Goal: Information Seeking & Learning: Find specific page/section

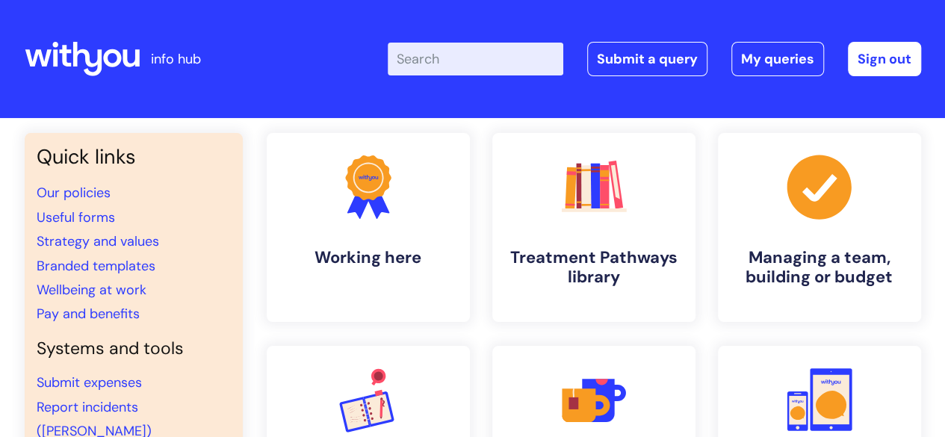
click at [519, 50] on input "Enter your search term here..." at bounding box center [476, 59] width 176 height 33
type input "i"
type input "hub"
click button "Search" at bounding box center [0, 0] width 0 height 0
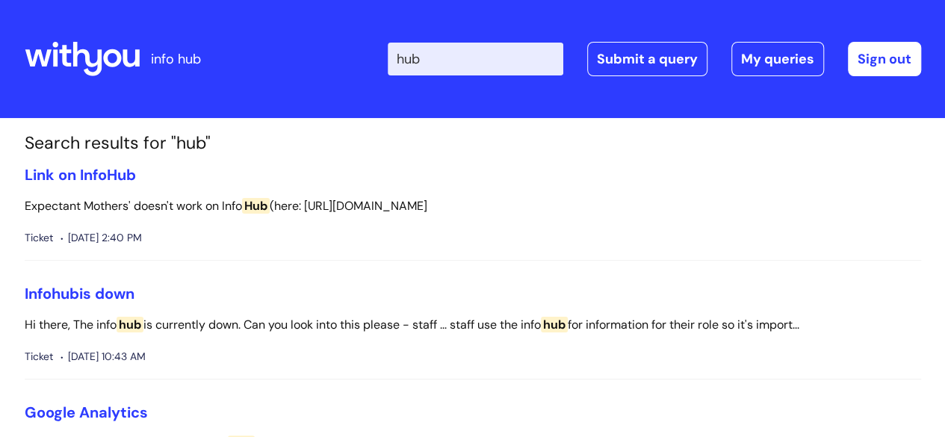
click at [493, 56] on input "hub" at bounding box center [476, 59] width 176 height 33
type input "h"
type input "project"
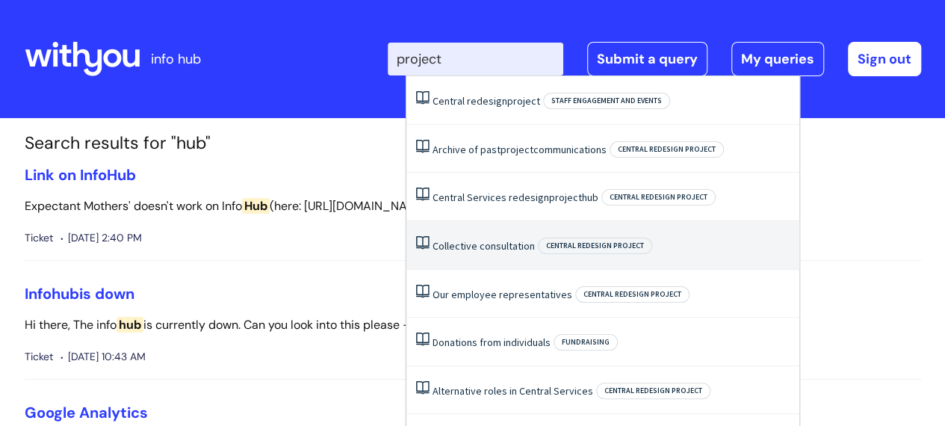
click at [492, 241] on link "Collective consultation" at bounding box center [484, 245] width 102 height 13
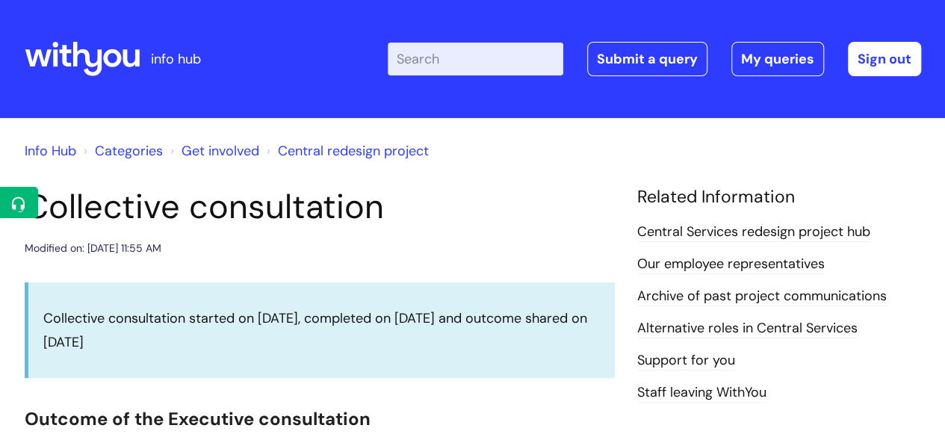
click at [445, 51] on input "Enter your search term here..." at bounding box center [476, 59] width 176 height 33
type input "p"
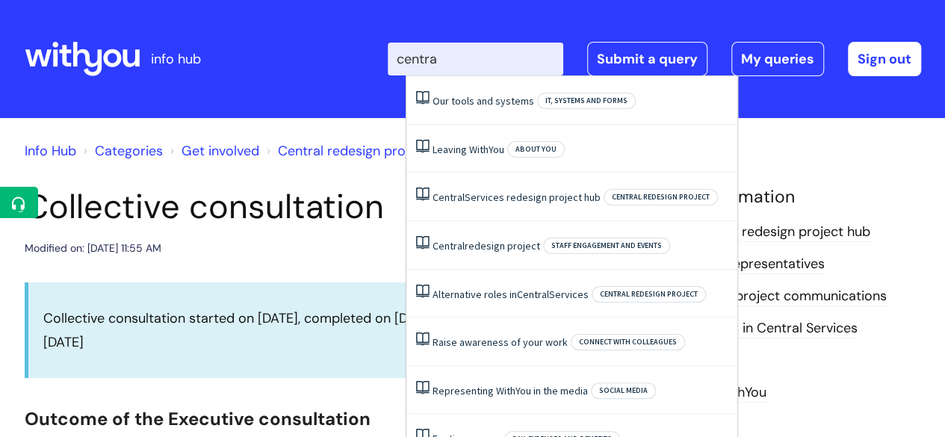
type input "central"
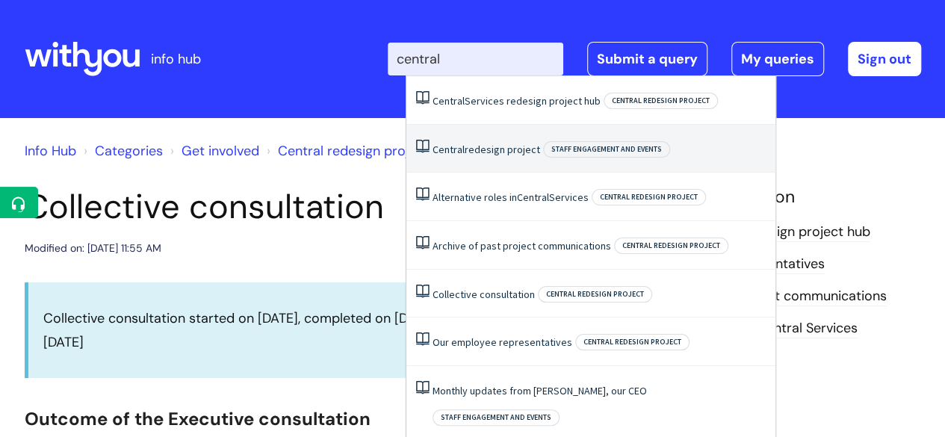
click at [498, 141] on li "Central redesign project Staff engagement and events" at bounding box center [590, 149] width 369 height 49
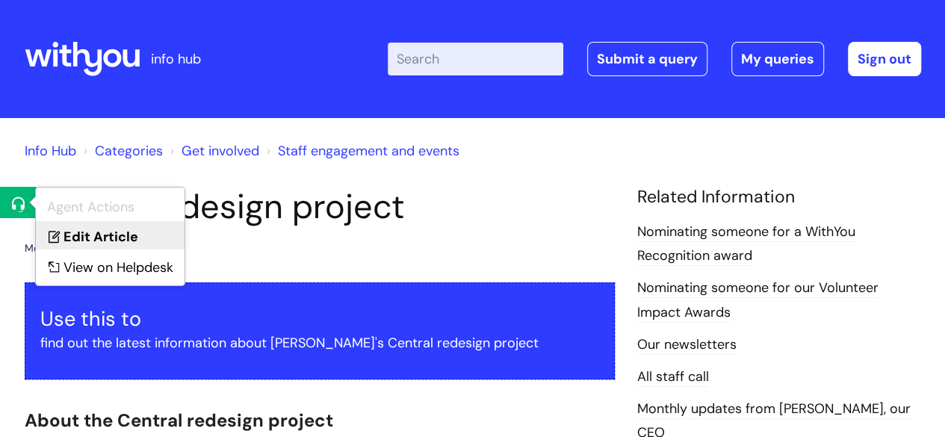
click at [99, 235] on link "Edit Article" at bounding box center [110, 235] width 149 height 28
